Goal: Task Accomplishment & Management: Use online tool/utility

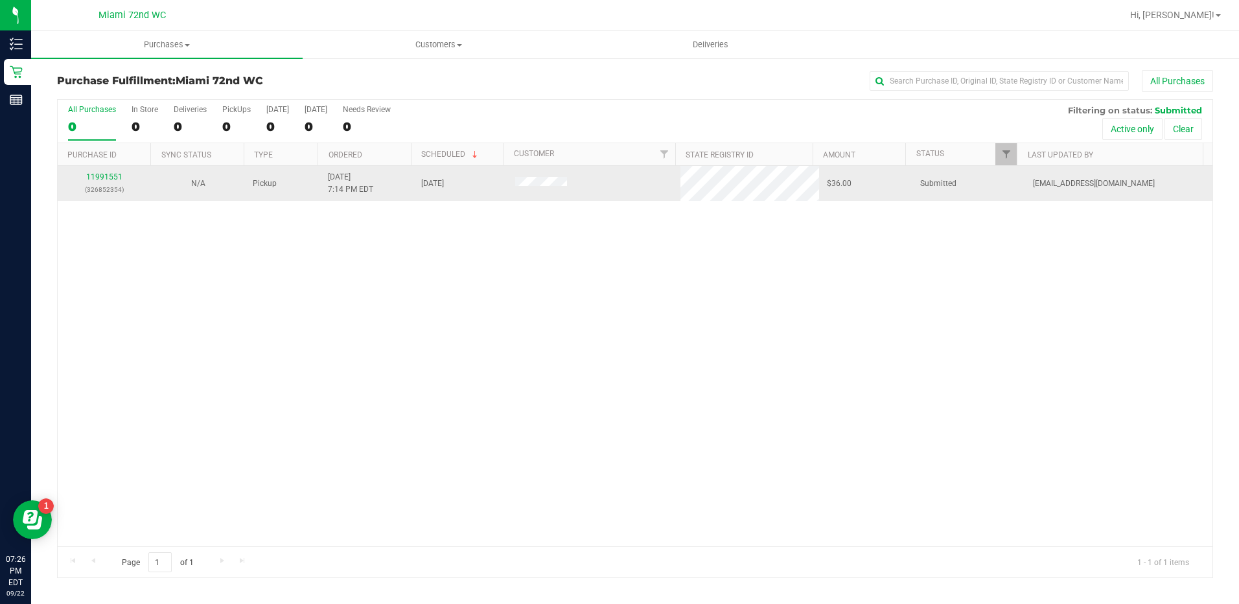
click at [120, 172] on div "11991551 (326852354)" at bounding box center [104, 183] width 78 height 25
click at [116, 176] on link "11991551" at bounding box center [104, 176] width 36 height 9
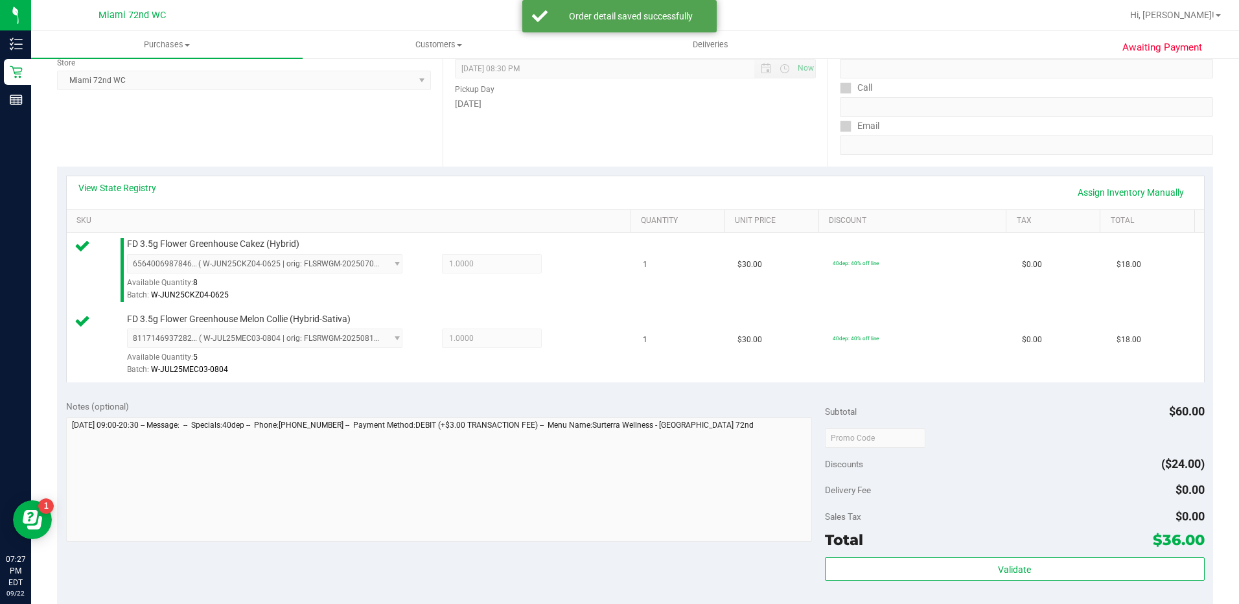
scroll to position [324, 0]
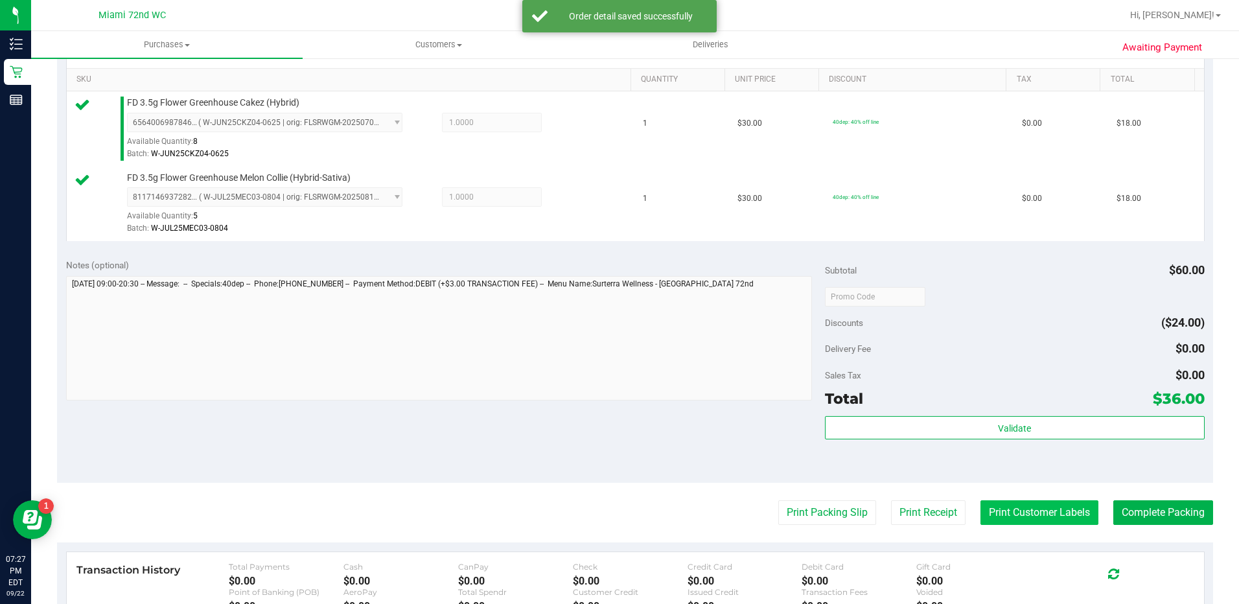
click at [1037, 514] on button "Print Customer Labels" at bounding box center [1039, 512] width 118 height 25
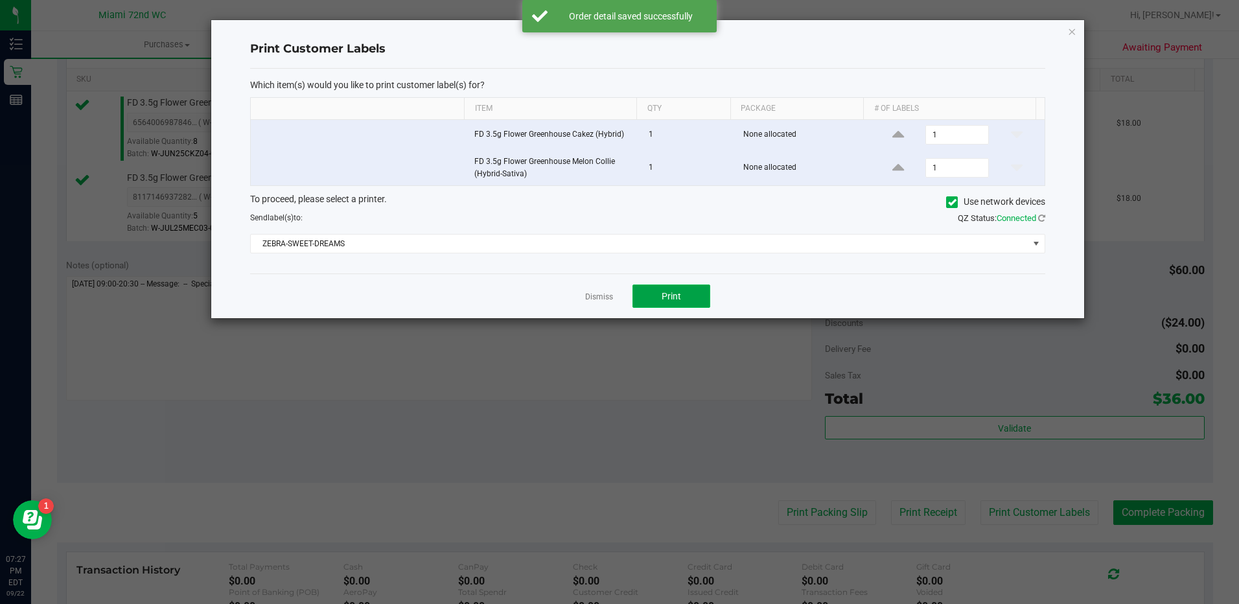
click at [668, 303] on button "Print" at bounding box center [671, 295] width 78 height 23
click at [1069, 33] on icon "button" at bounding box center [1071, 31] width 9 height 16
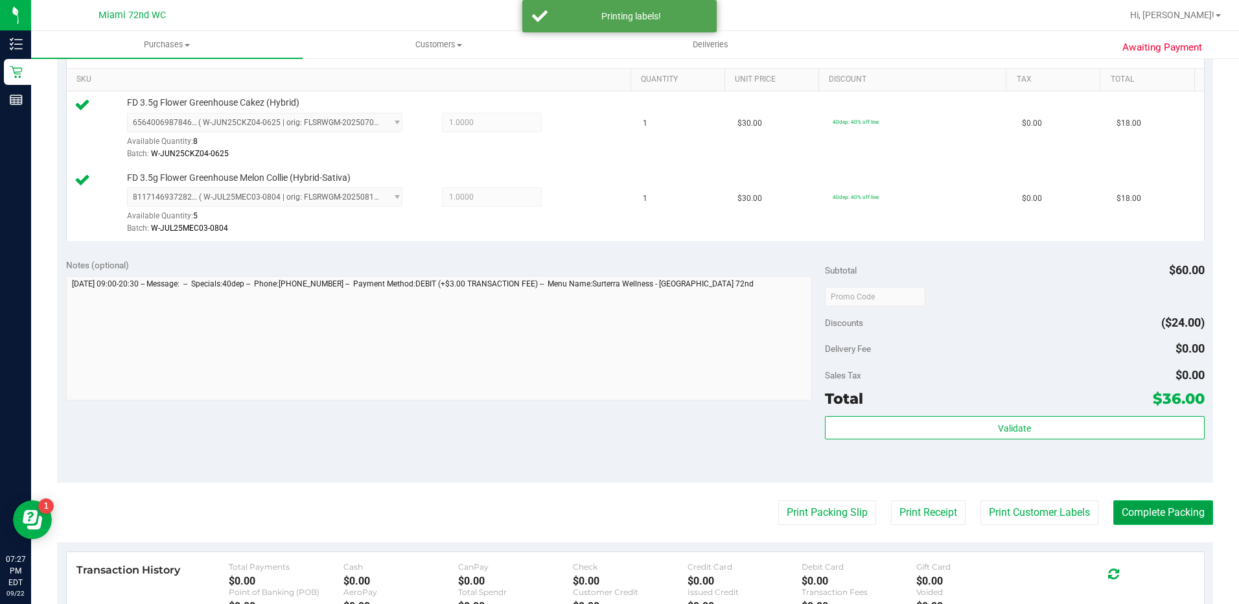
click at [1174, 509] on button "Complete Packing" at bounding box center [1163, 512] width 100 height 25
